Goal: Find specific page/section: Find specific page/section

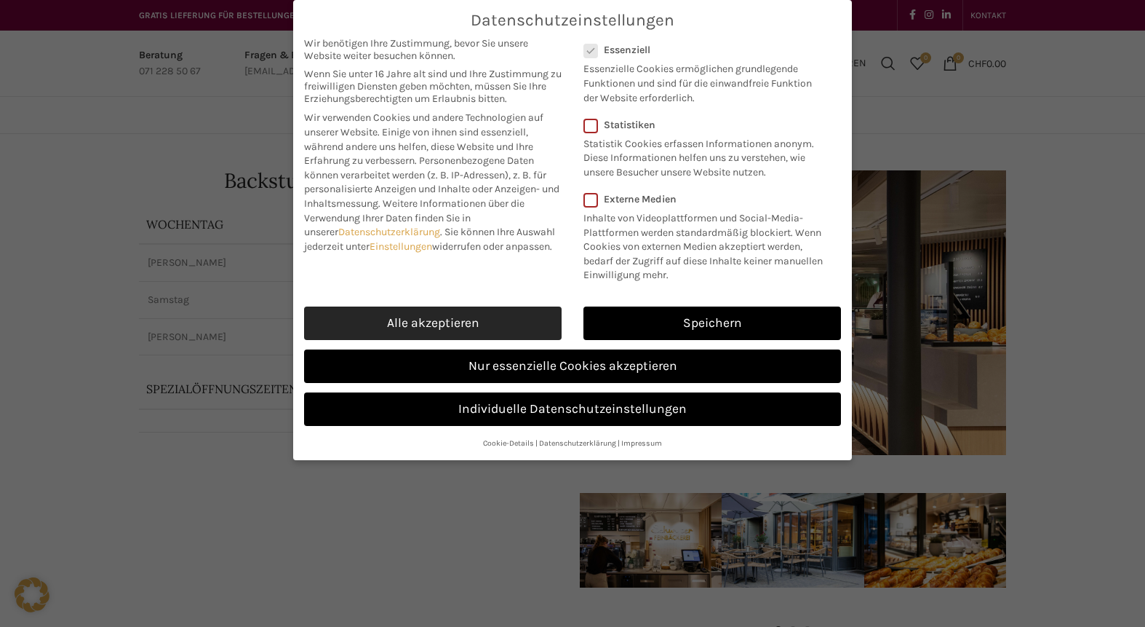
click at [467, 320] on link "Alle akzeptieren" at bounding box center [433, 322] width 258 height 33
checkbox input "true"
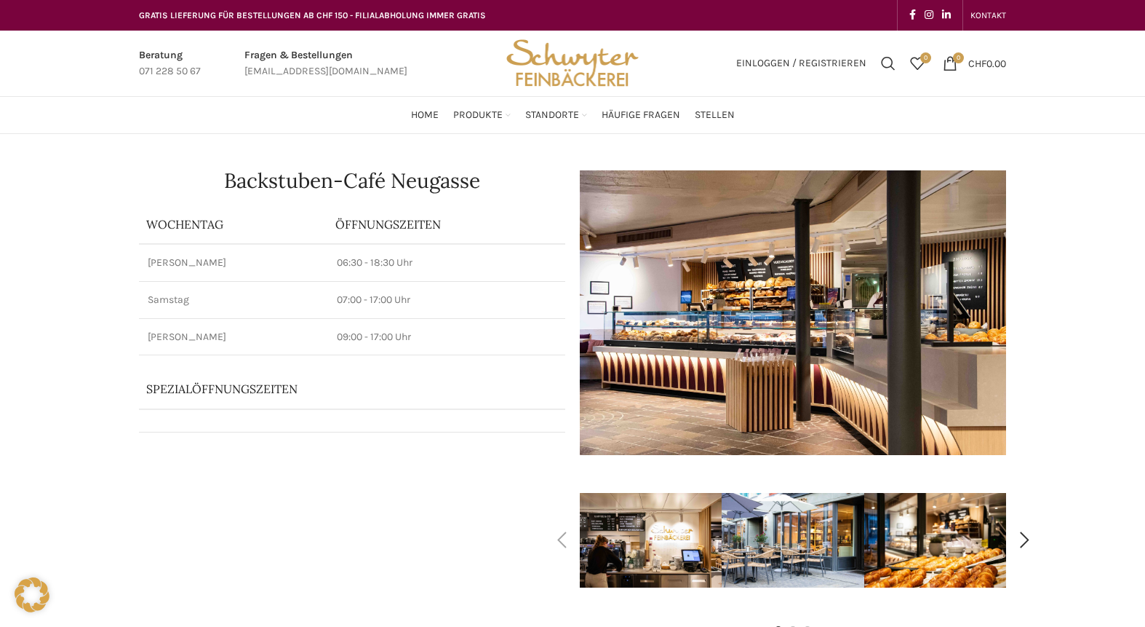
click at [650, 544] on img "1 / 7" at bounding box center [651, 540] width 142 height 95
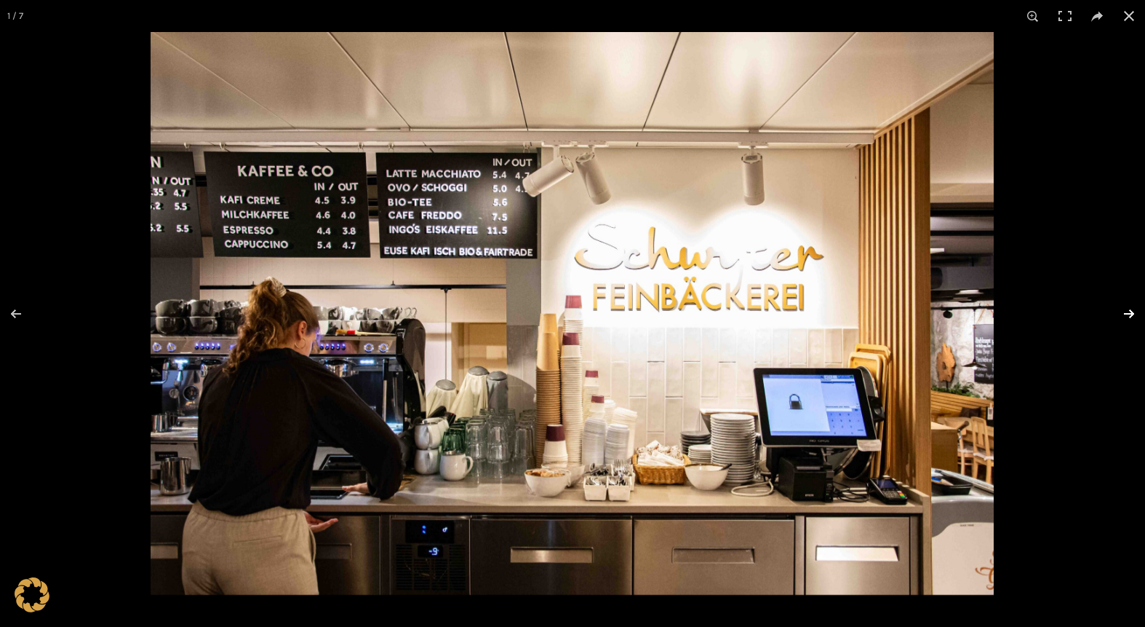
click at [1124, 310] on button at bounding box center [1119, 313] width 51 height 73
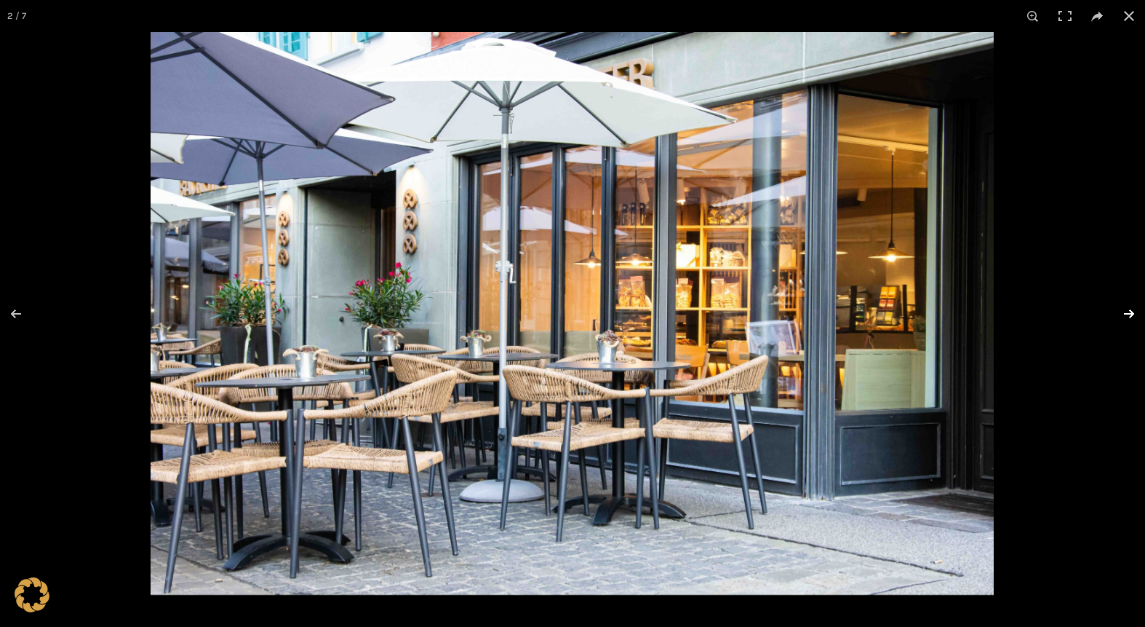
click at [1124, 310] on button at bounding box center [1119, 313] width 51 height 73
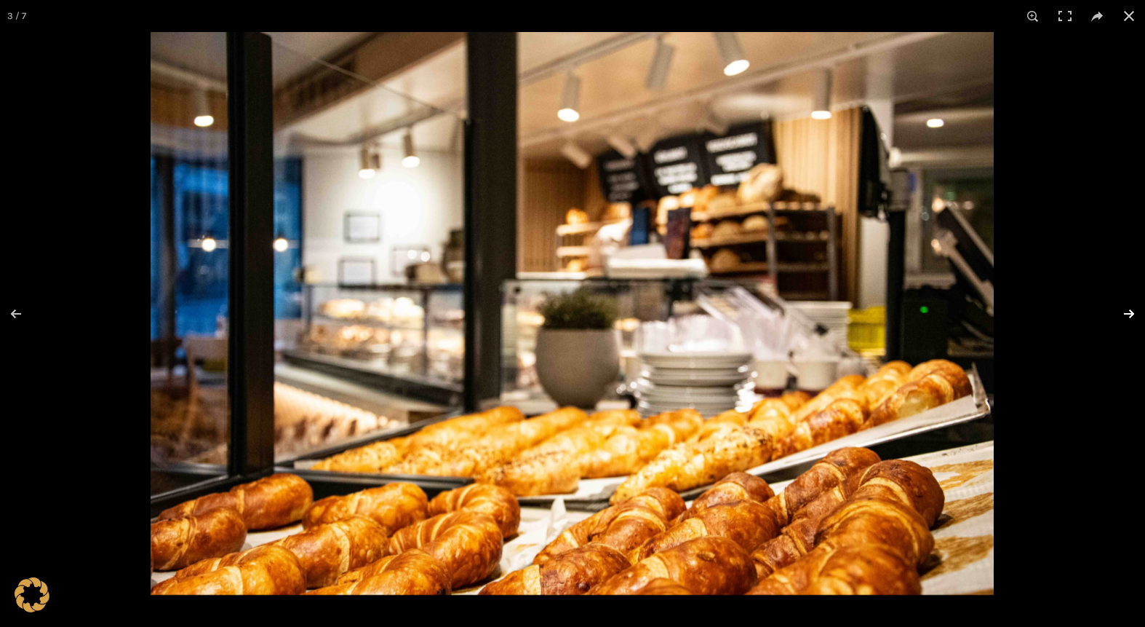
click at [1124, 310] on button at bounding box center [1119, 313] width 51 height 73
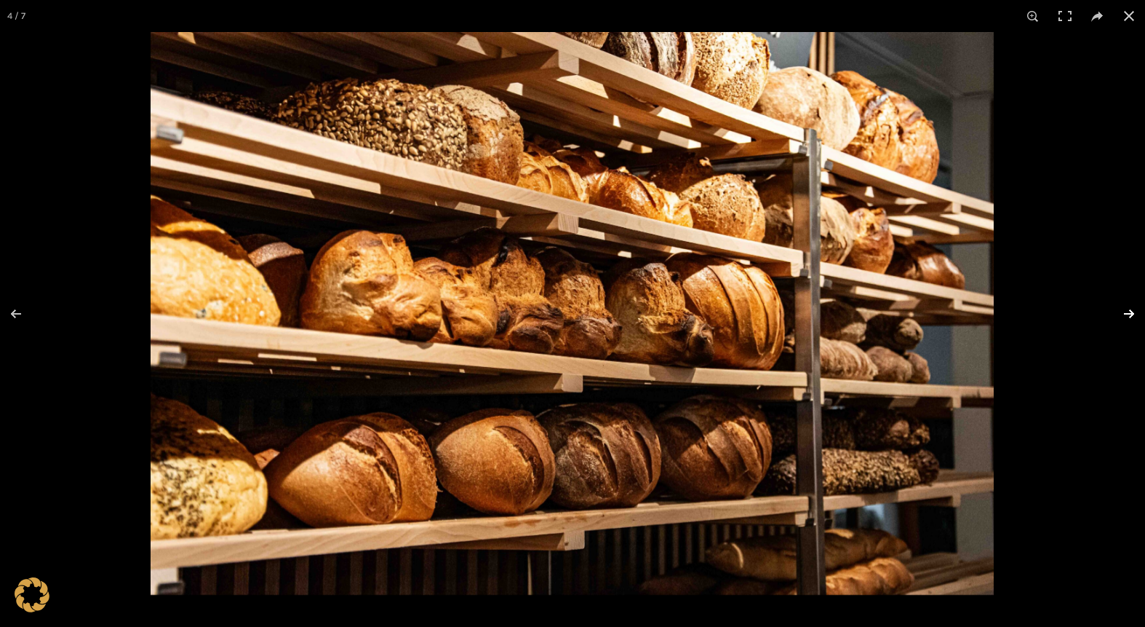
click at [1124, 310] on button at bounding box center [1119, 313] width 51 height 73
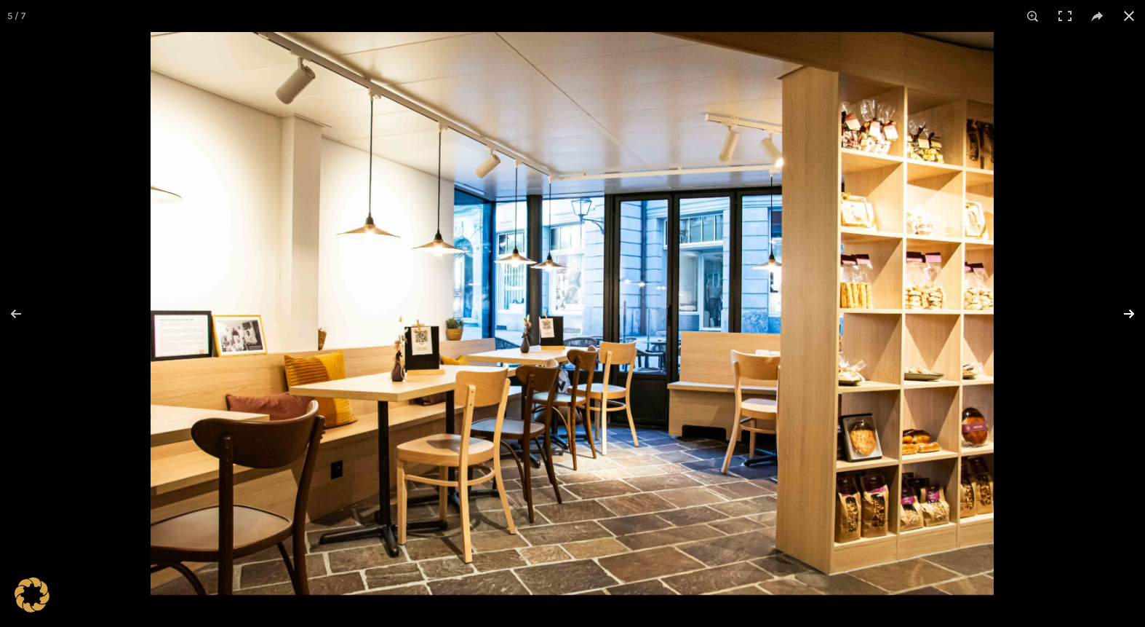
click at [1124, 310] on button at bounding box center [1119, 313] width 51 height 73
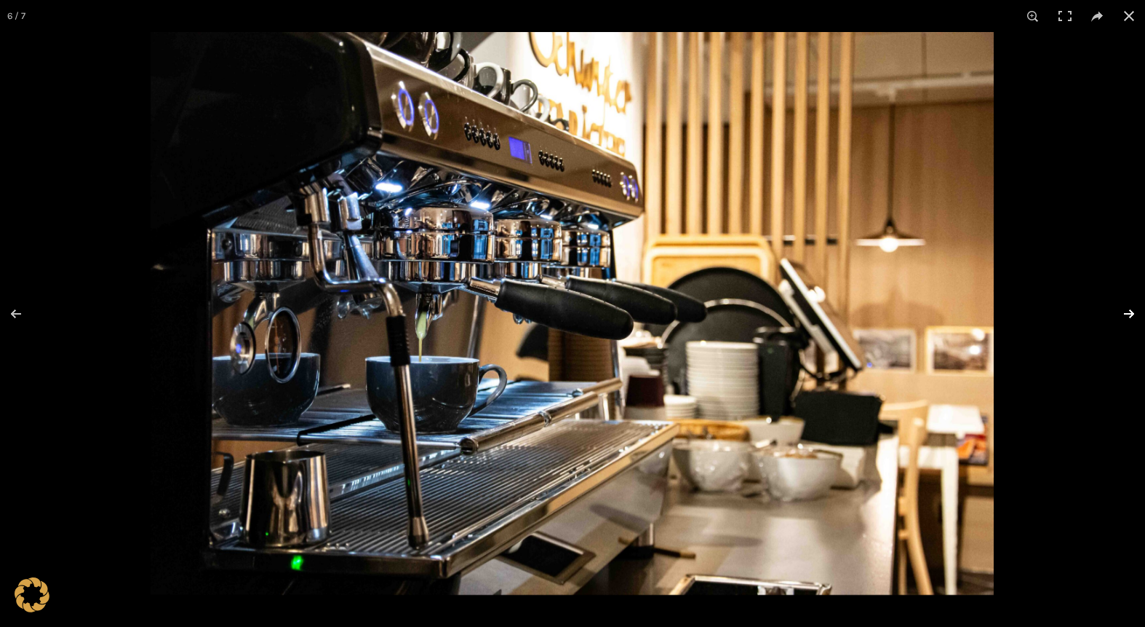
click at [1124, 310] on button at bounding box center [1119, 313] width 51 height 73
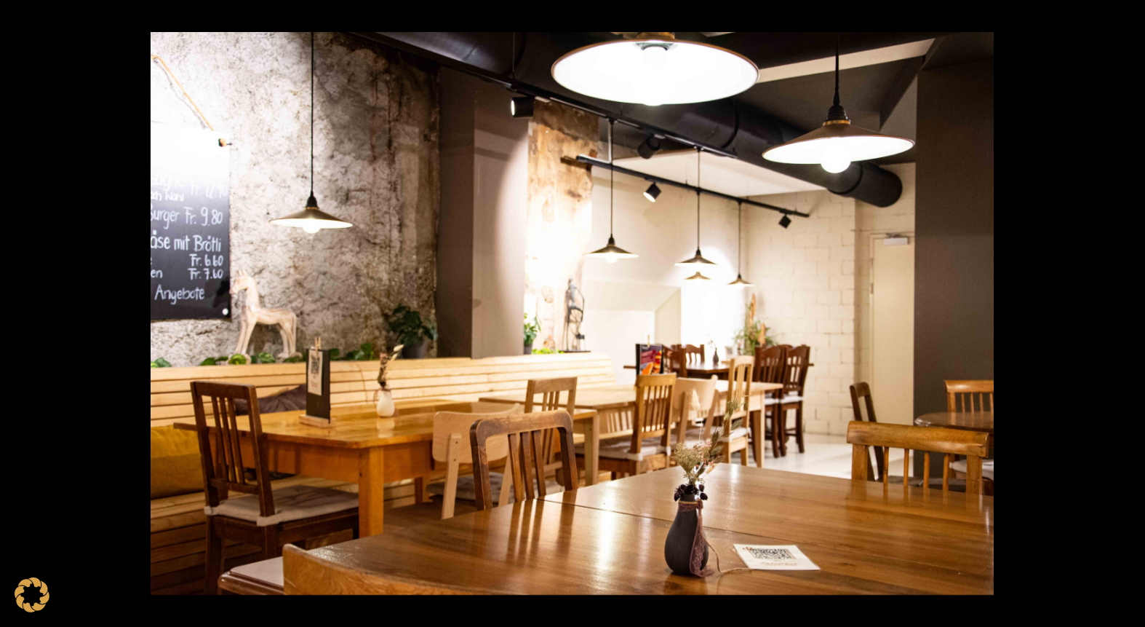
click at [1124, 310] on button at bounding box center [1119, 313] width 51 height 73
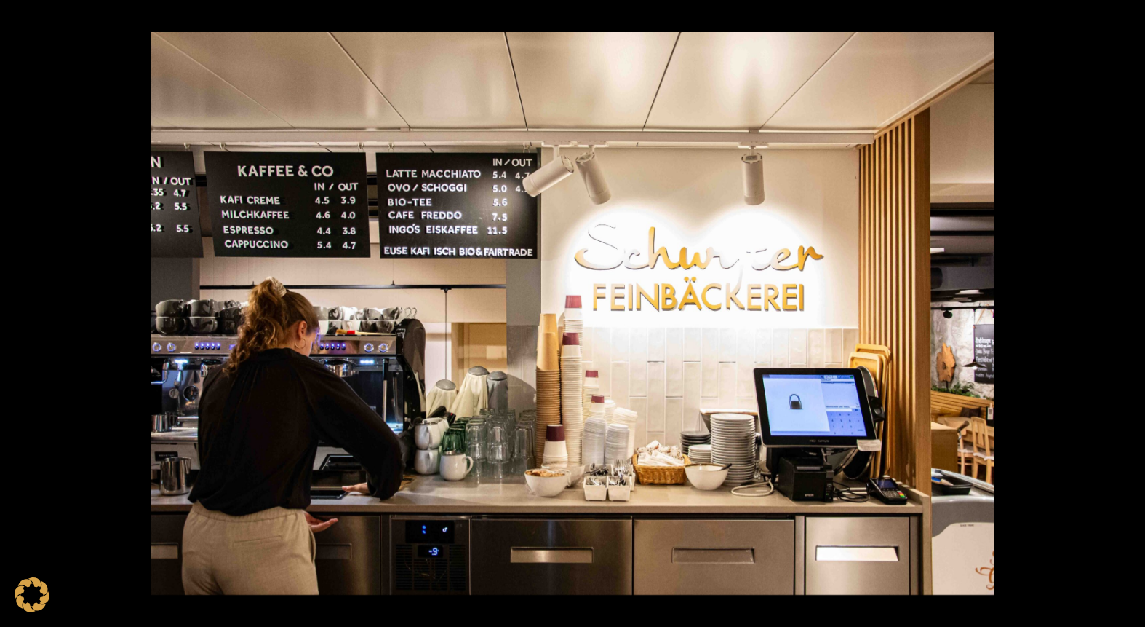
click at [1124, 310] on button at bounding box center [1119, 313] width 51 height 73
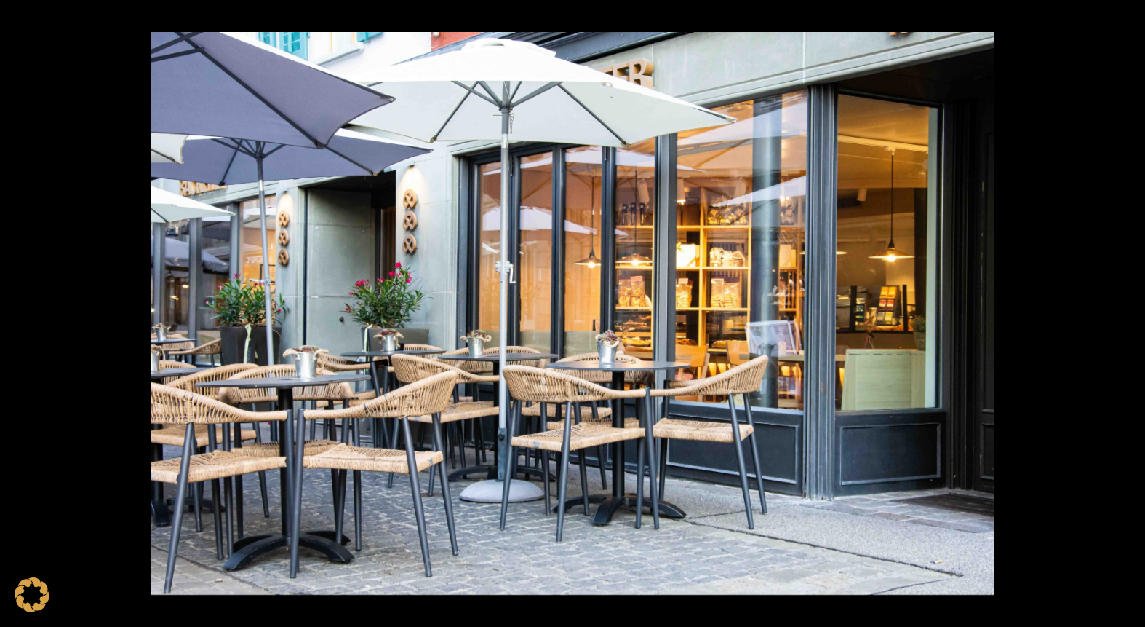
click at [1124, 310] on button at bounding box center [1119, 313] width 51 height 73
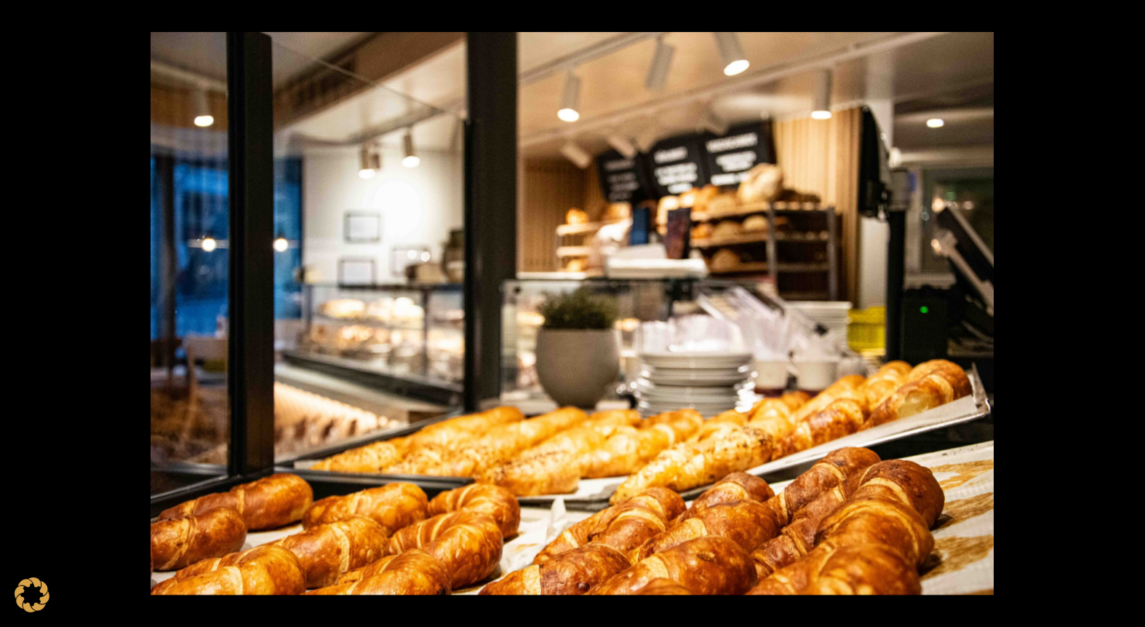
click at [1124, 310] on button at bounding box center [1119, 313] width 51 height 73
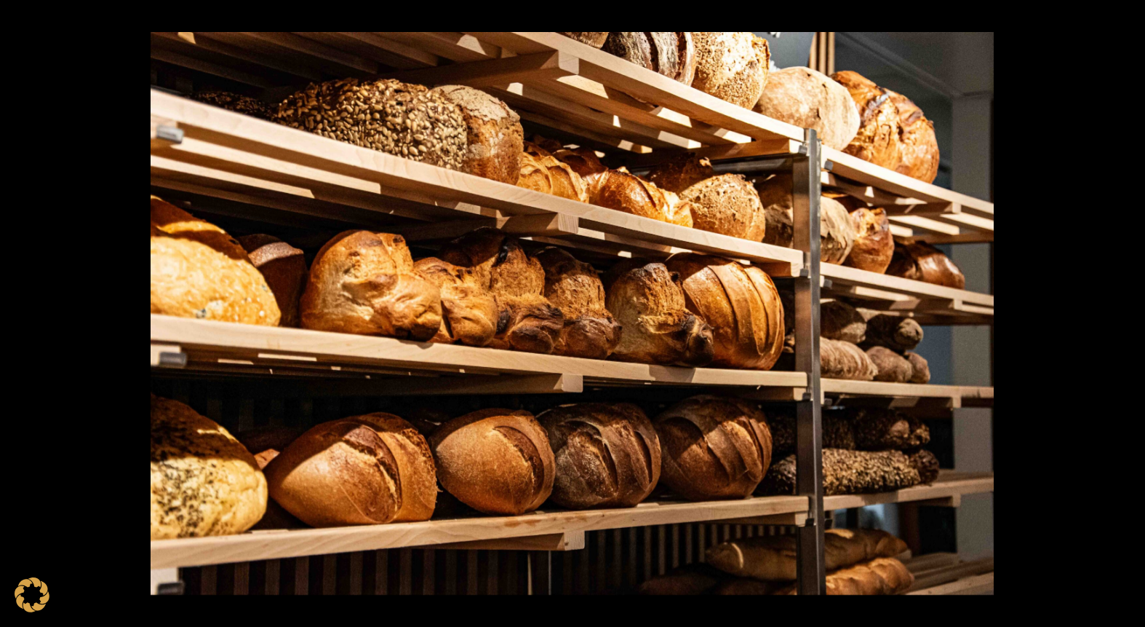
click at [1124, 310] on button at bounding box center [1119, 313] width 51 height 73
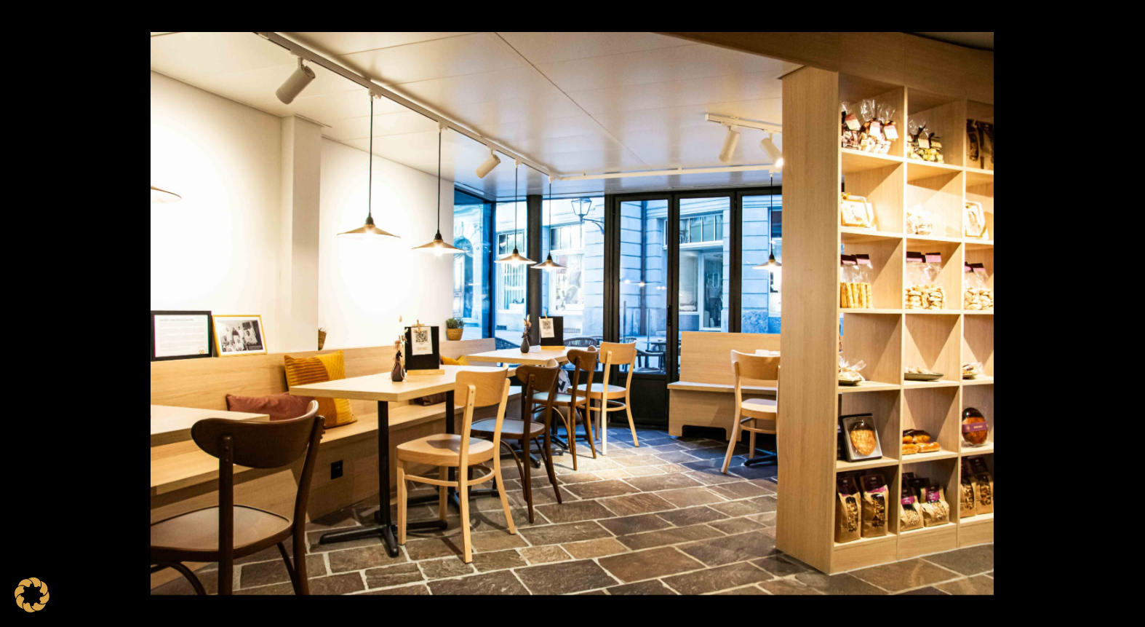
click at [1124, 310] on button at bounding box center [1119, 313] width 51 height 73
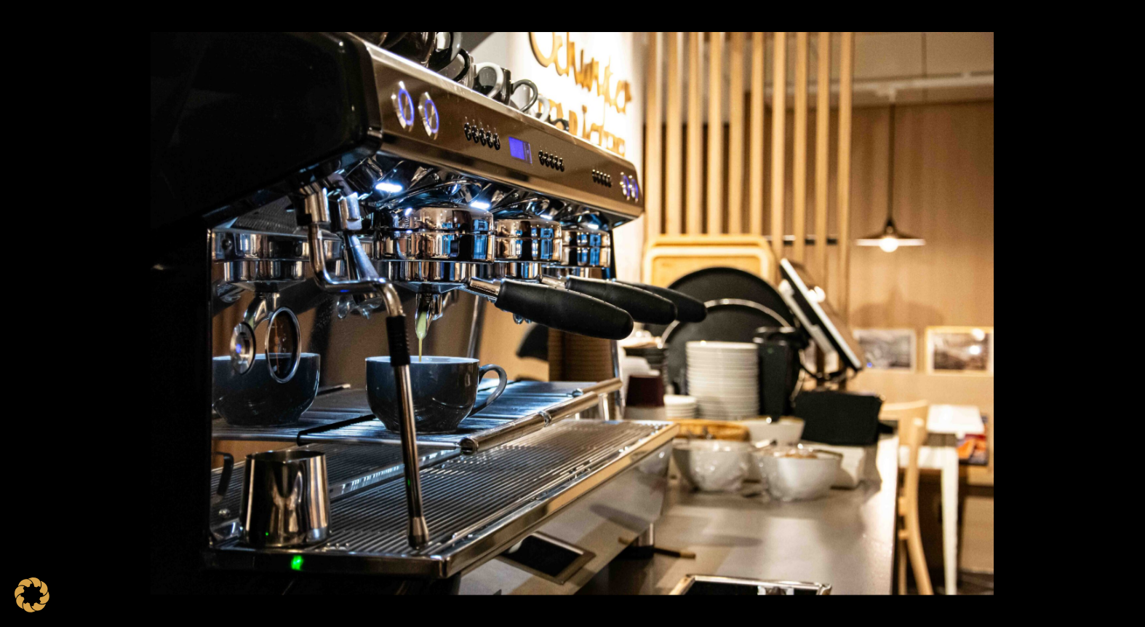
click at [1124, 310] on button at bounding box center [1119, 313] width 51 height 73
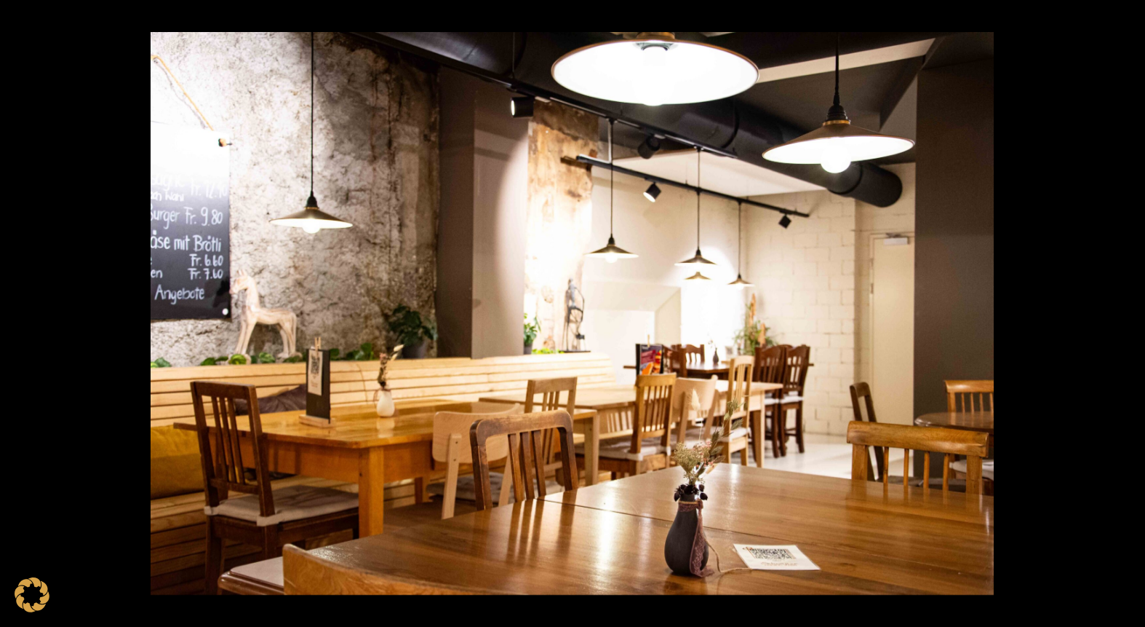
click at [1124, 310] on button at bounding box center [1119, 313] width 51 height 73
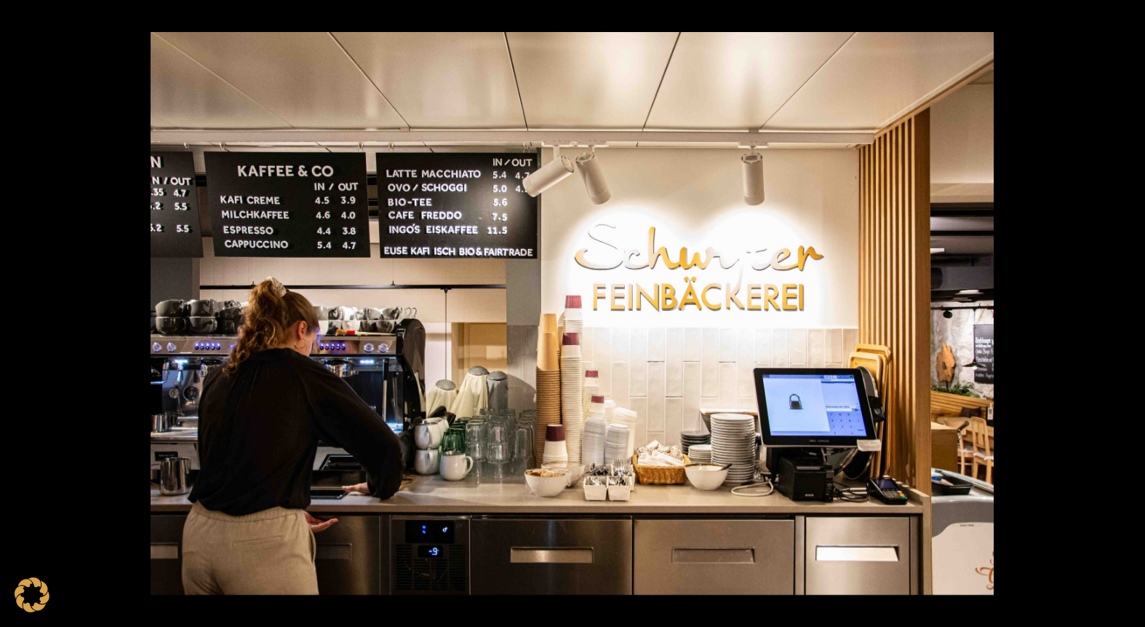
click at [1124, 310] on button at bounding box center [1119, 313] width 51 height 73
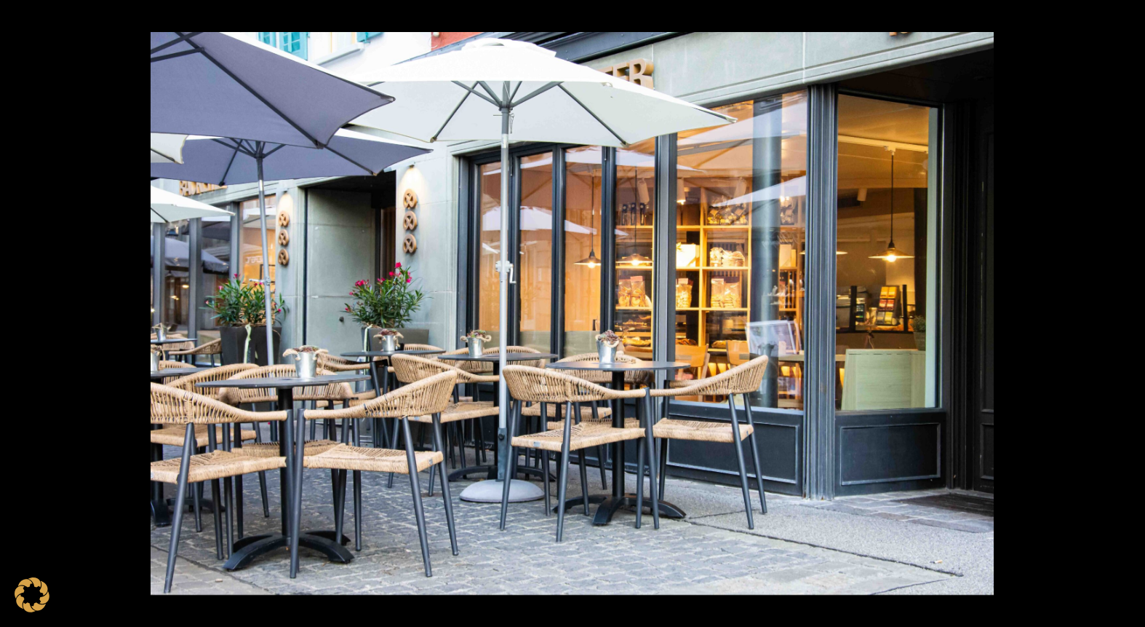
click at [1124, 310] on button at bounding box center [1119, 313] width 51 height 73
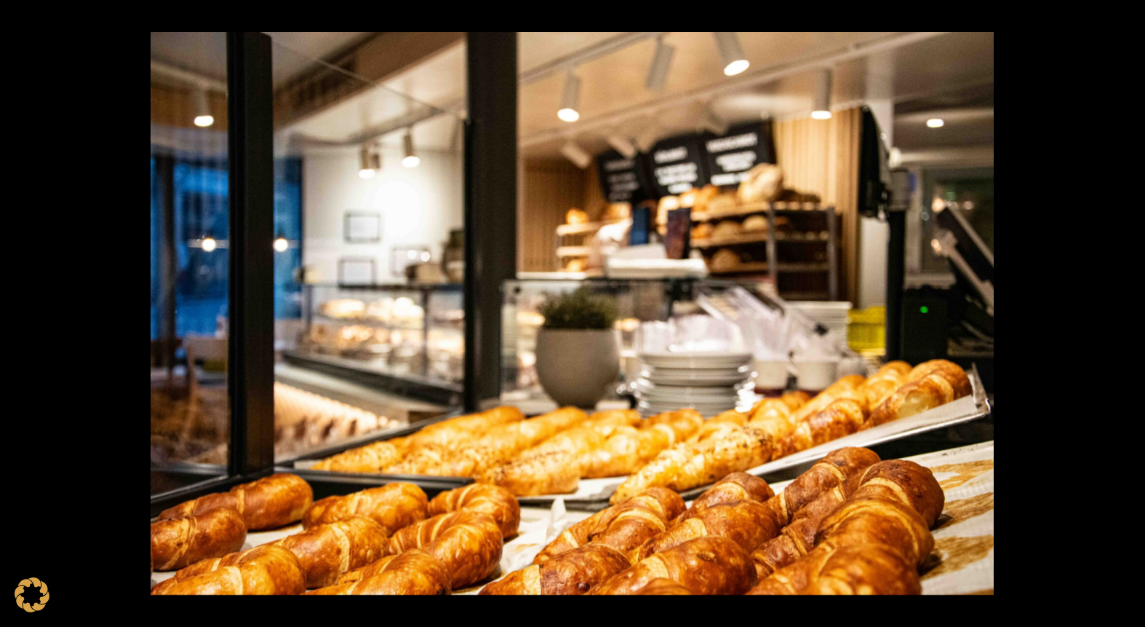
click at [1124, 310] on button at bounding box center [1119, 313] width 51 height 73
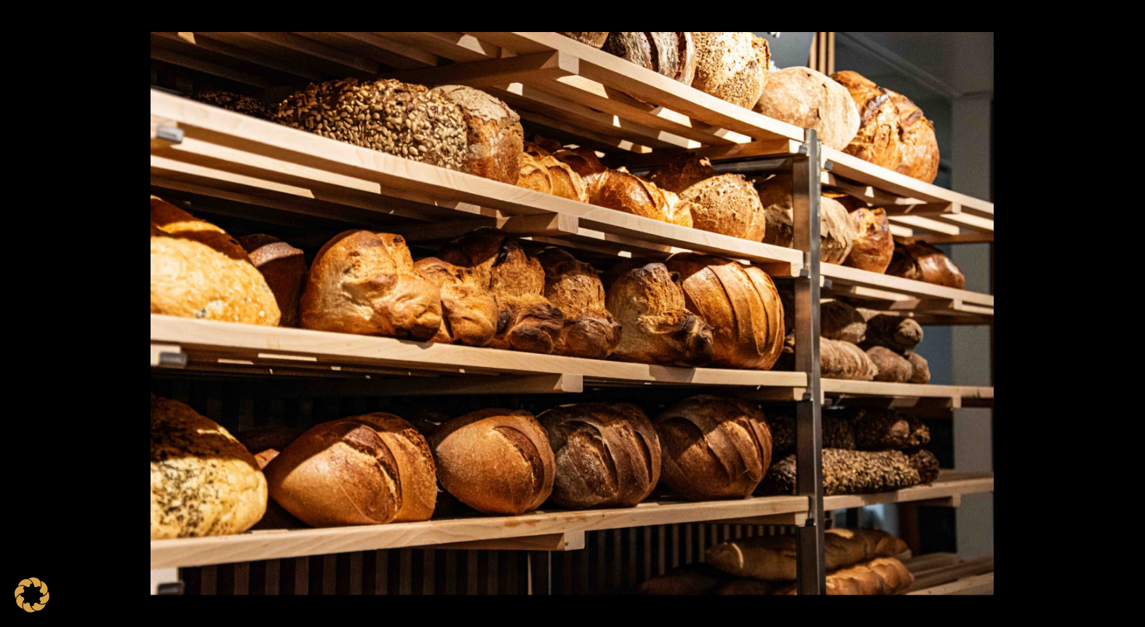
click at [1124, 310] on button at bounding box center [1119, 313] width 51 height 73
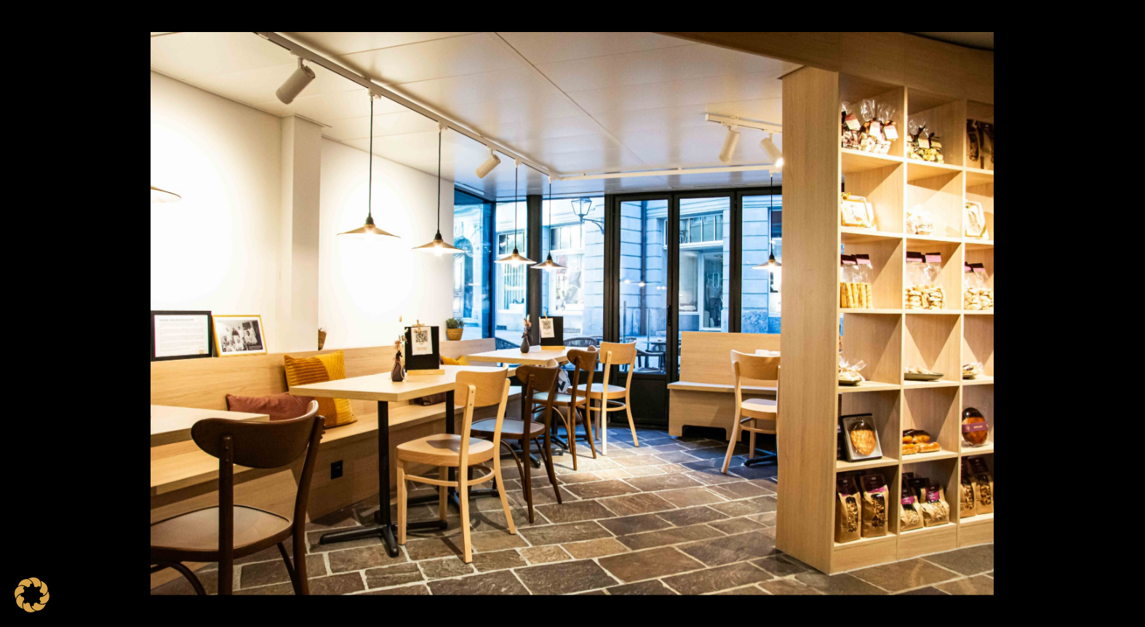
click at [1124, 310] on button at bounding box center [1119, 313] width 51 height 73
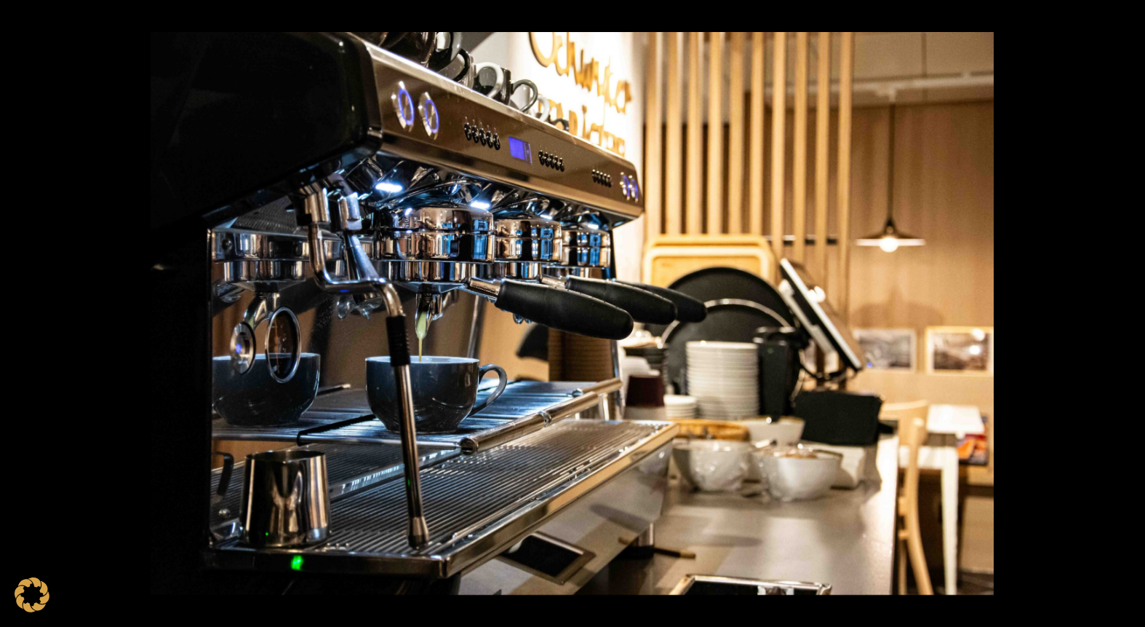
click at [1124, 310] on button at bounding box center [1119, 313] width 51 height 73
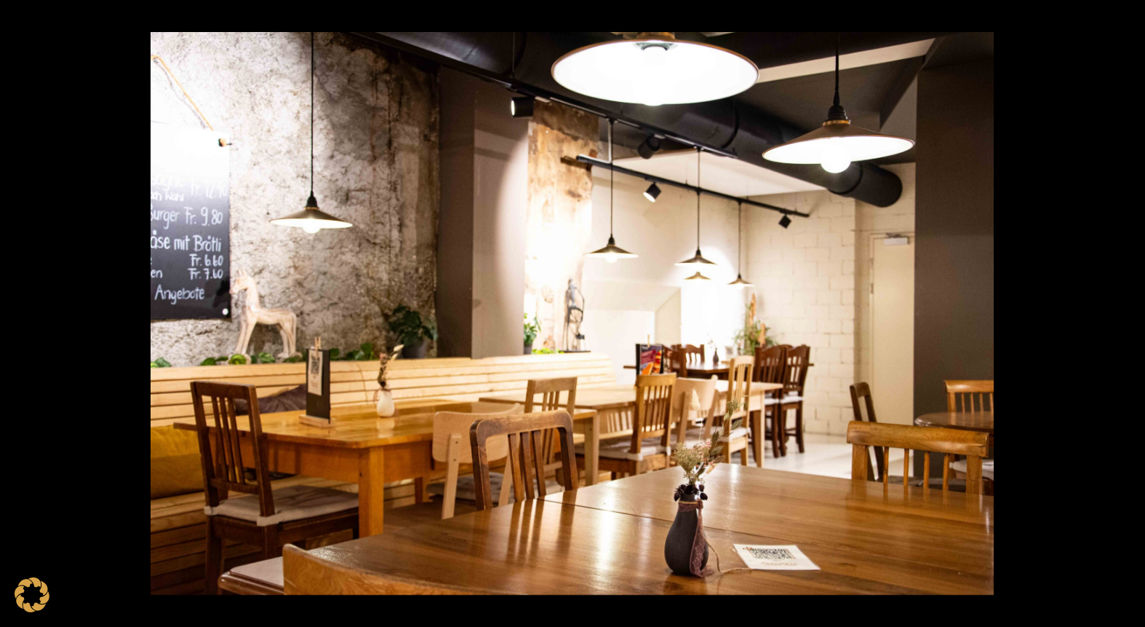
click at [1124, 310] on button at bounding box center [1119, 313] width 51 height 73
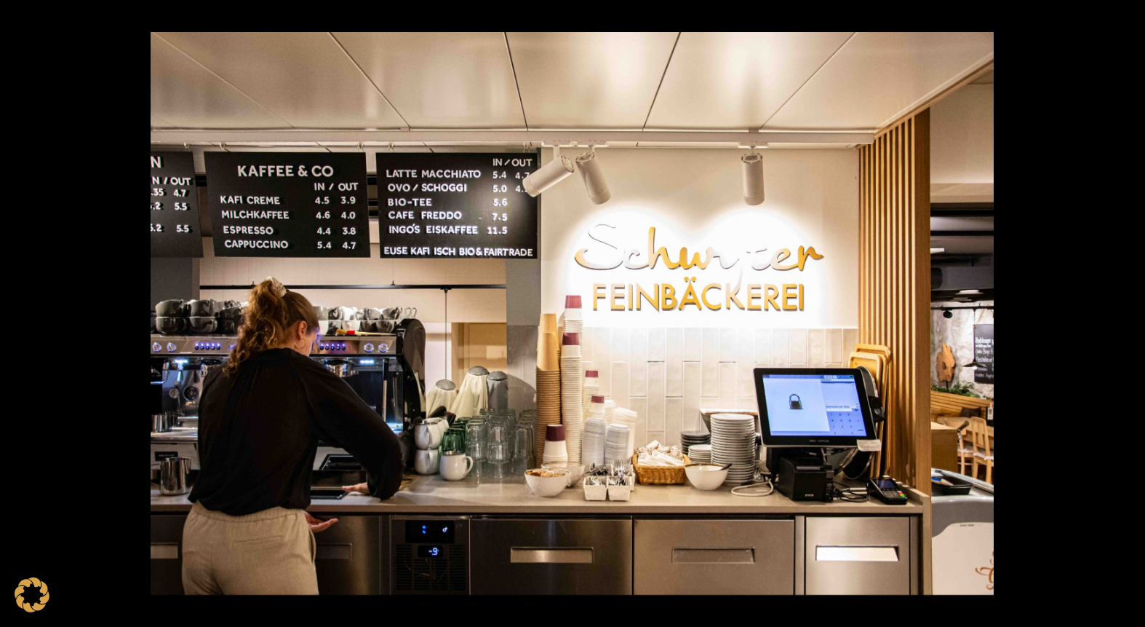
click at [1124, 310] on button at bounding box center [1119, 313] width 51 height 73
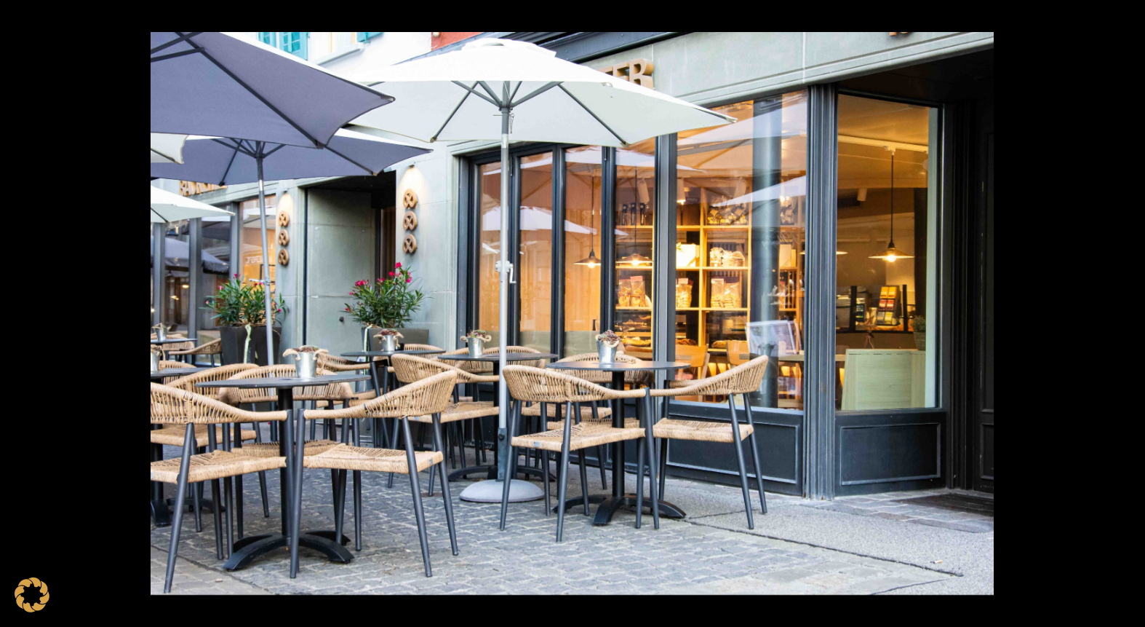
click at [1124, 310] on button at bounding box center [1119, 313] width 51 height 73
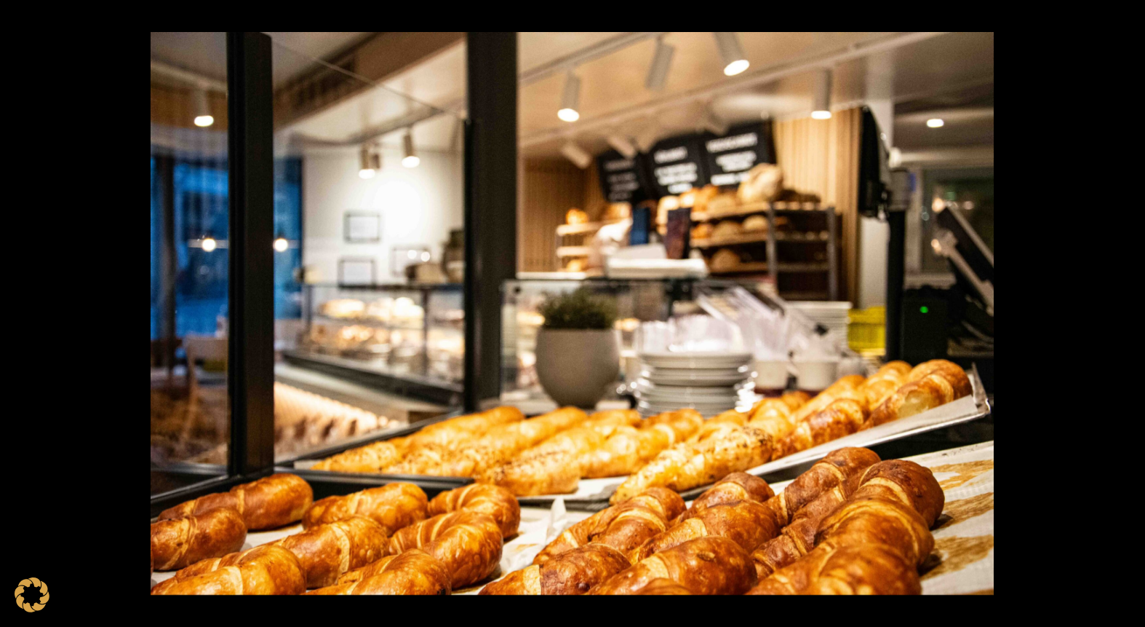
click at [1124, 310] on button at bounding box center [1119, 313] width 51 height 73
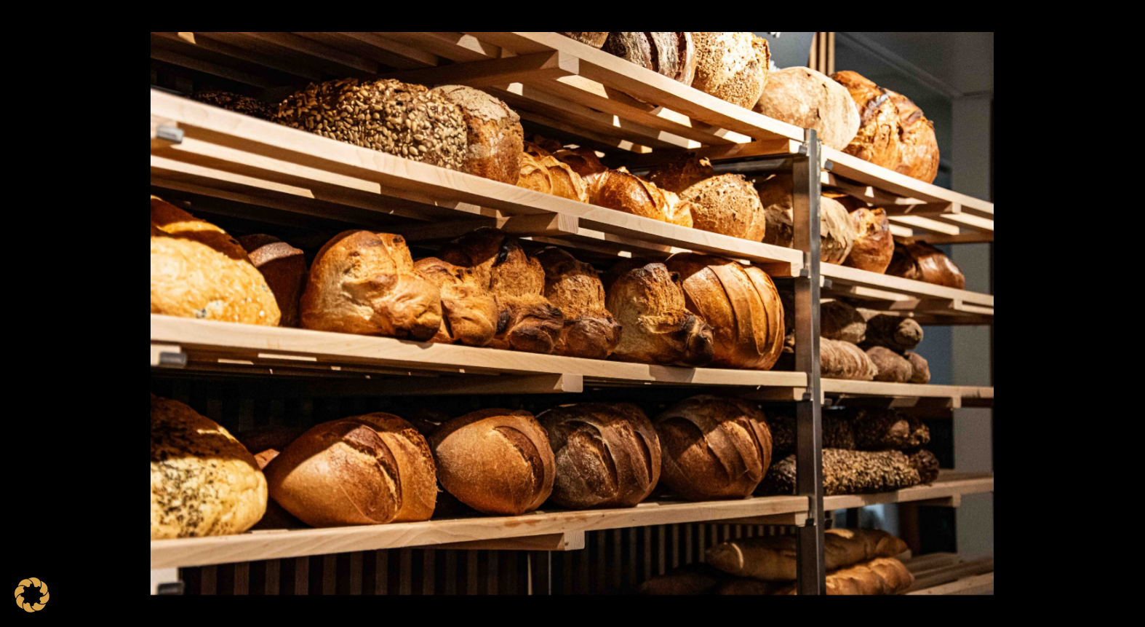
click at [1124, 310] on button at bounding box center [1119, 313] width 51 height 73
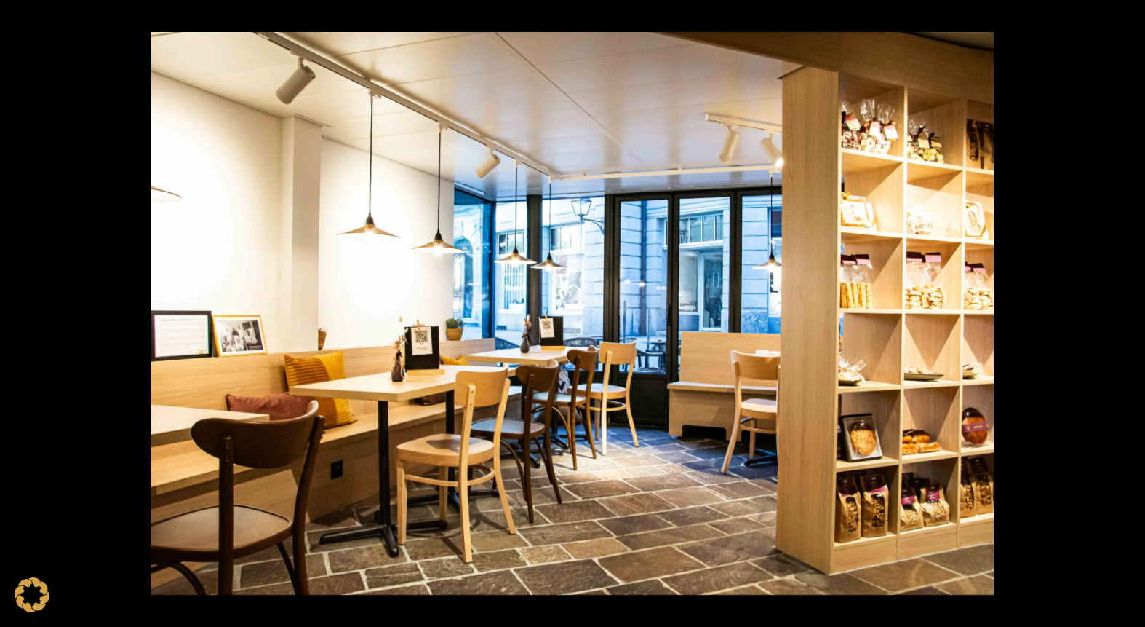
click at [1124, 310] on button at bounding box center [1119, 313] width 51 height 73
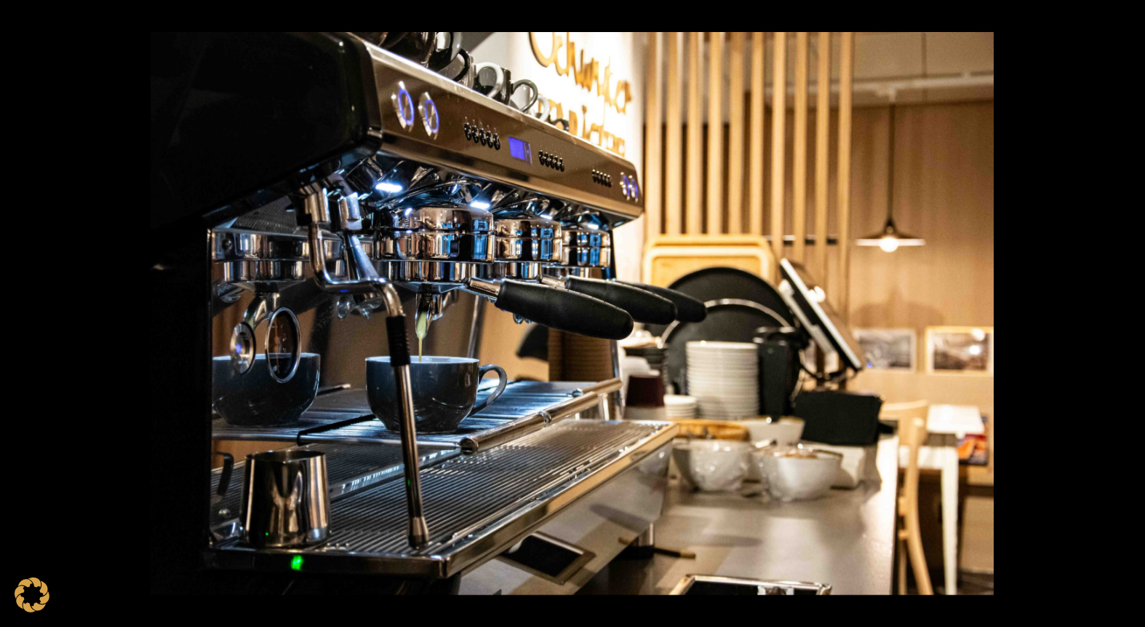
click at [1124, 310] on button at bounding box center [1119, 313] width 51 height 73
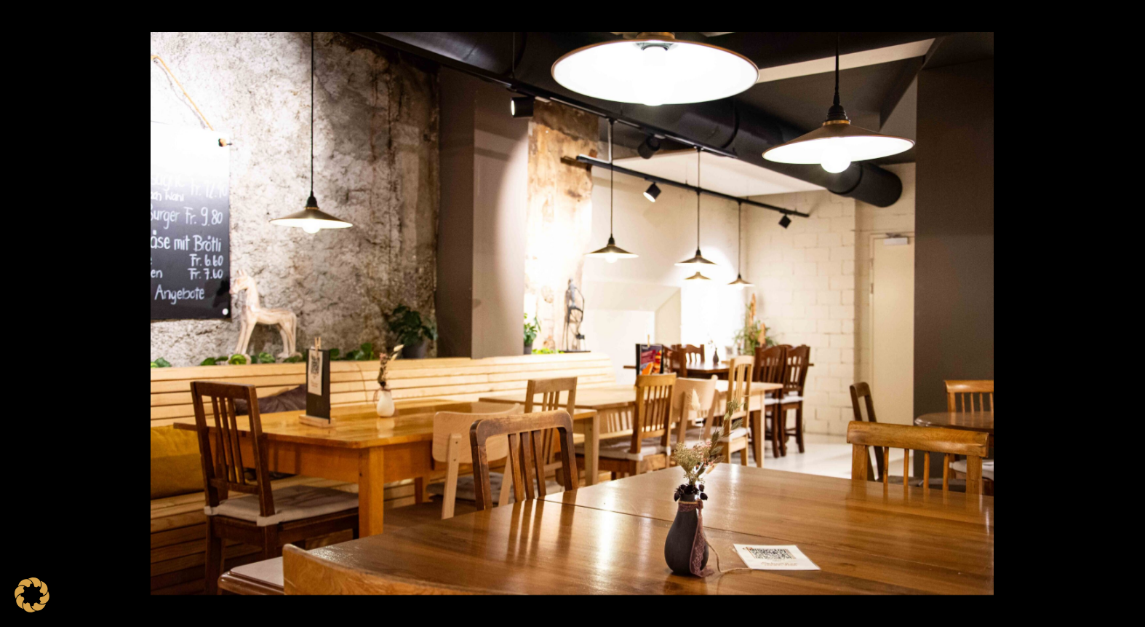
click at [1124, 310] on button at bounding box center [1119, 313] width 51 height 73
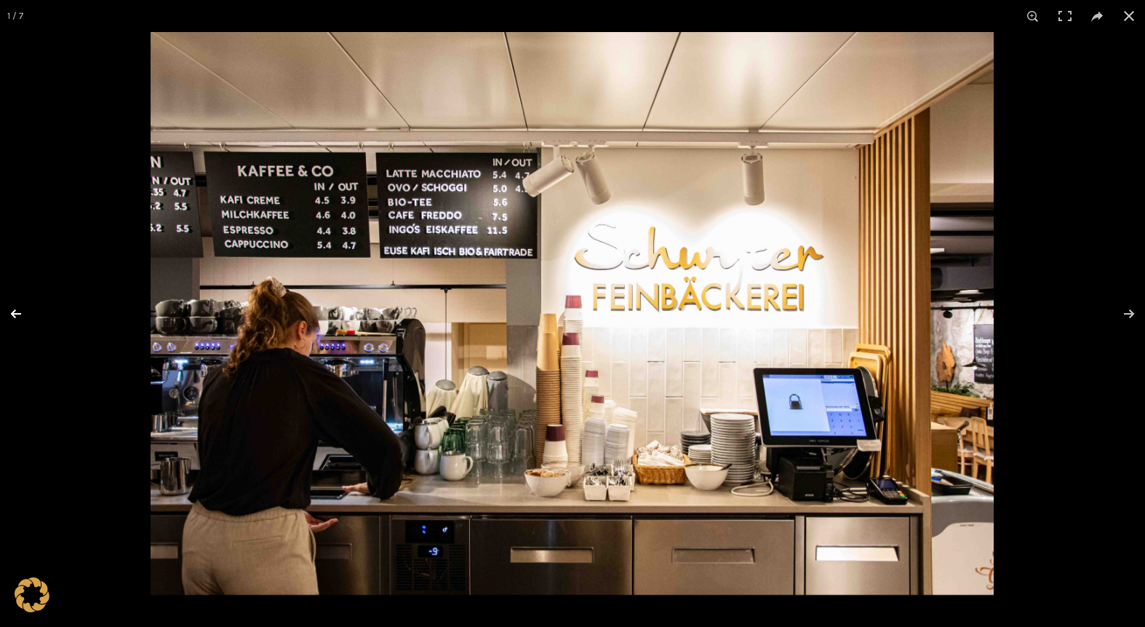
click at [19, 312] on button at bounding box center [25, 313] width 51 height 73
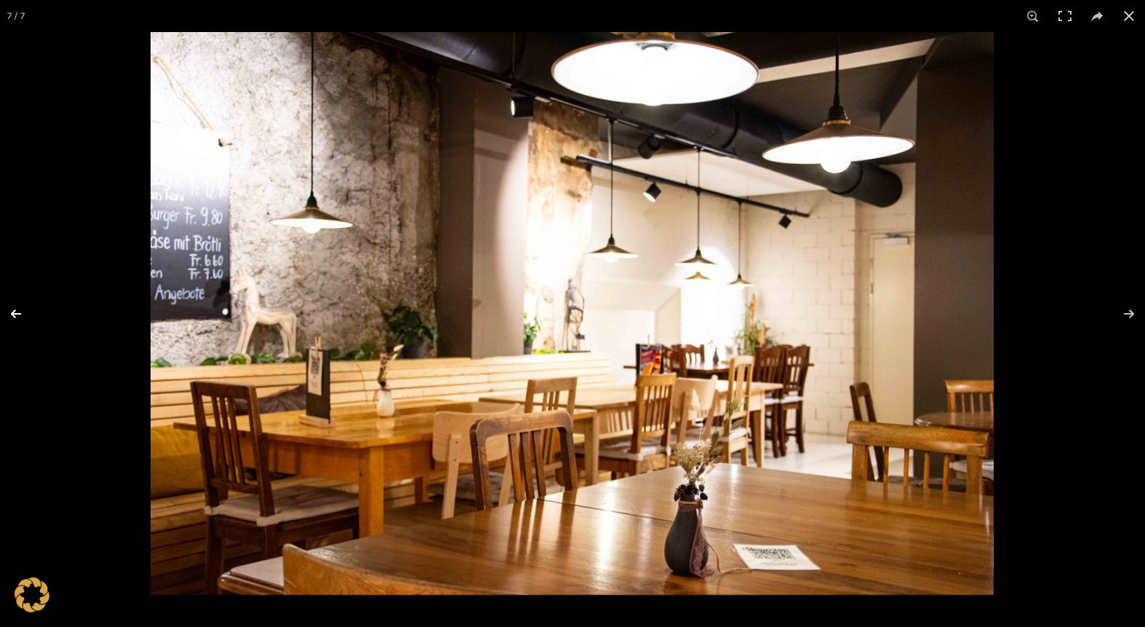
click at [19, 312] on button at bounding box center [25, 313] width 51 height 73
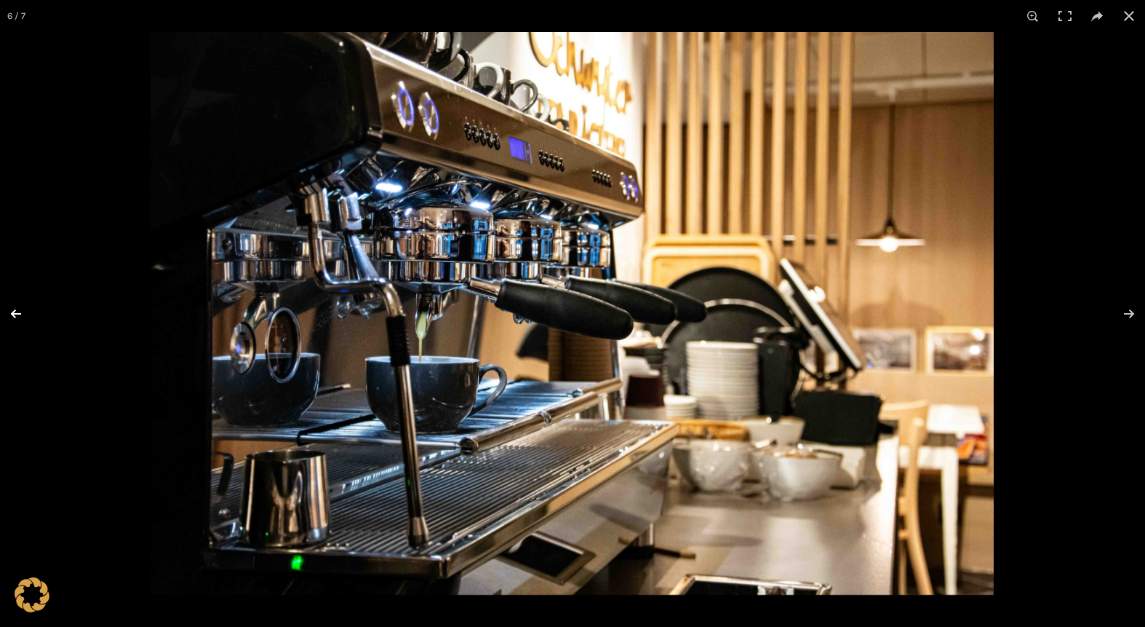
click at [19, 312] on button at bounding box center [25, 313] width 51 height 73
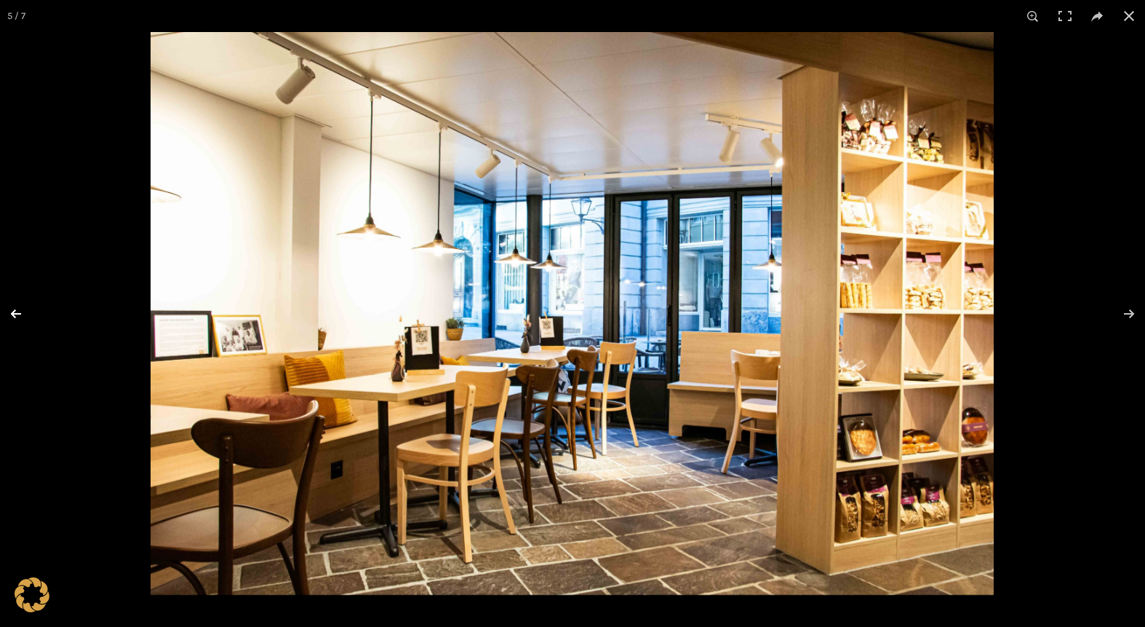
click at [19, 312] on button at bounding box center [25, 313] width 51 height 73
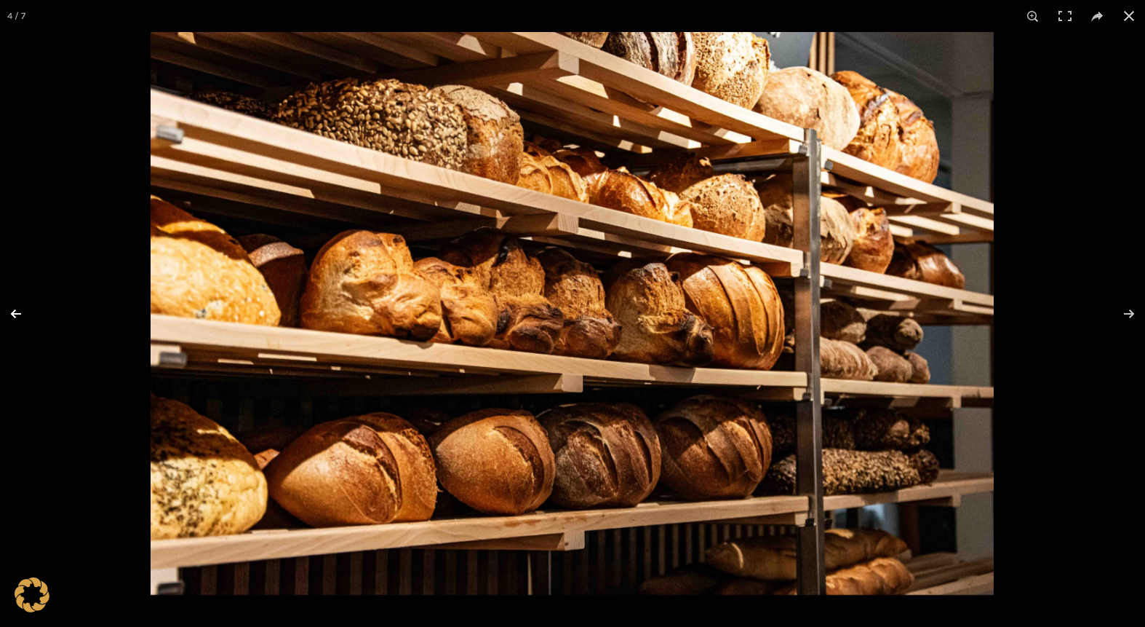
click at [19, 312] on button at bounding box center [25, 313] width 51 height 73
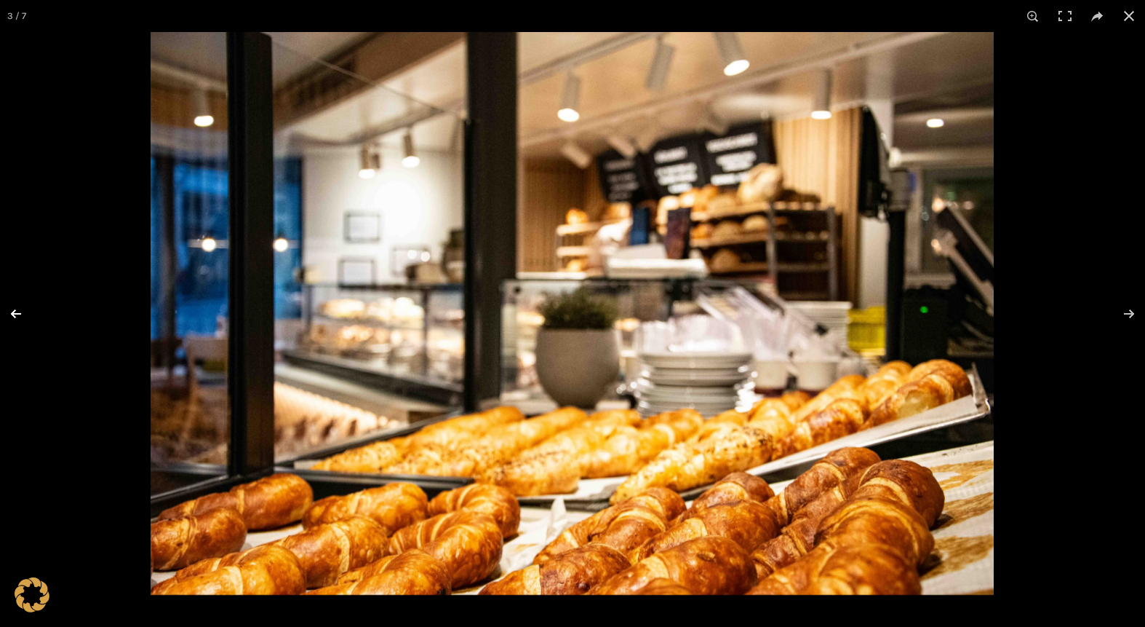
click at [19, 312] on button at bounding box center [25, 313] width 51 height 73
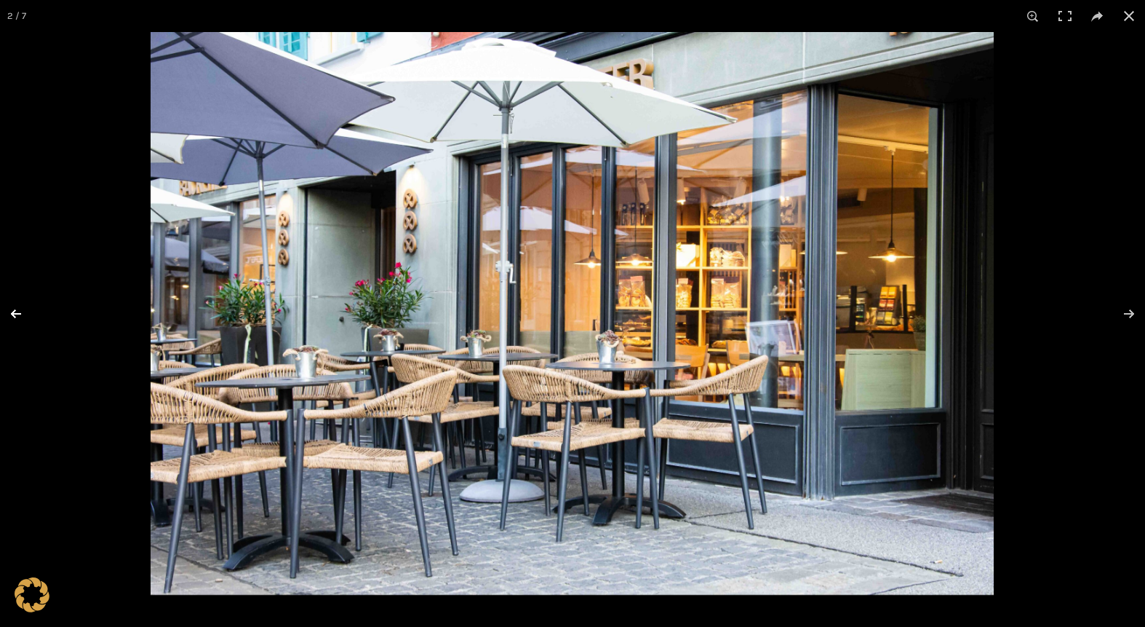
click at [19, 312] on button at bounding box center [25, 313] width 51 height 73
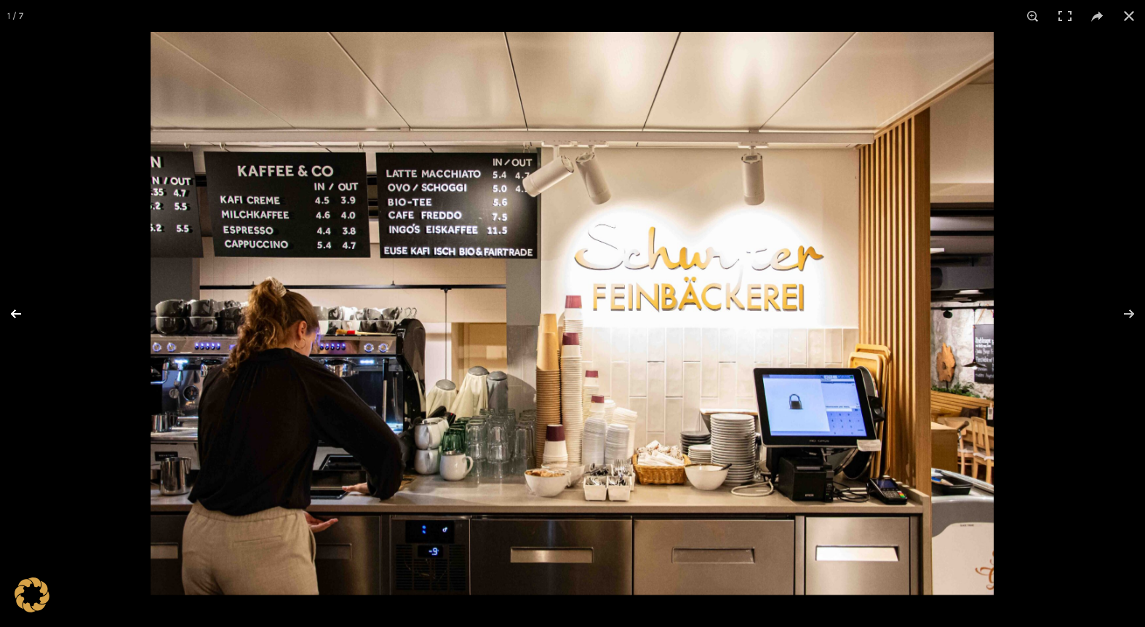
click at [19, 311] on button at bounding box center [25, 313] width 51 height 73
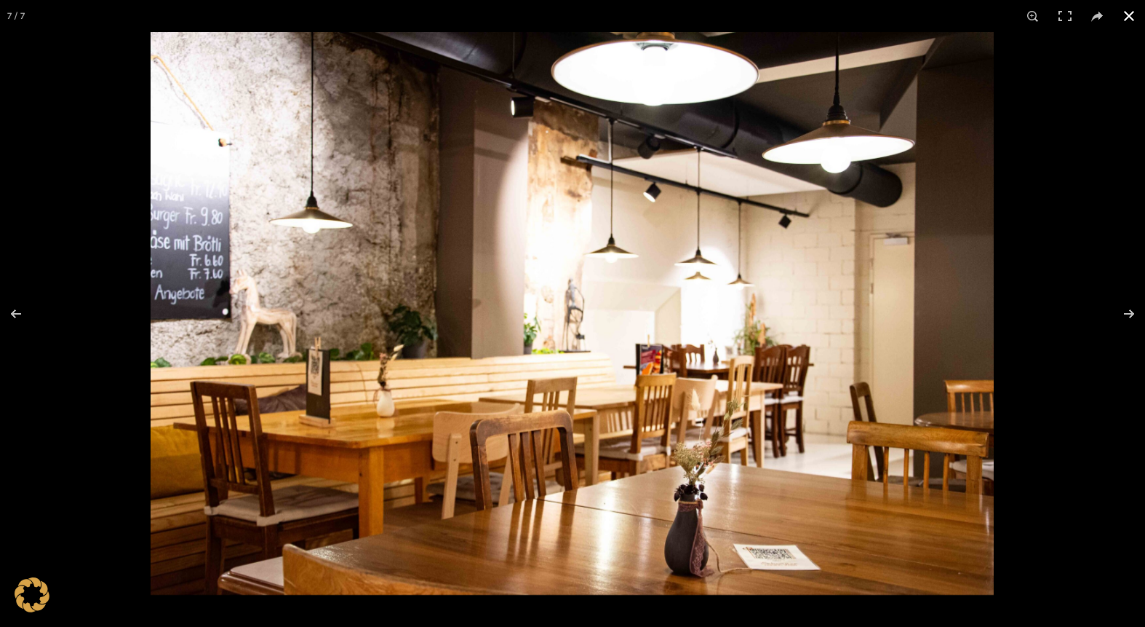
click at [1135, 13] on button at bounding box center [1129, 16] width 32 height 32
